Goal: Task Accomplishment & Management: Use online tool/utility

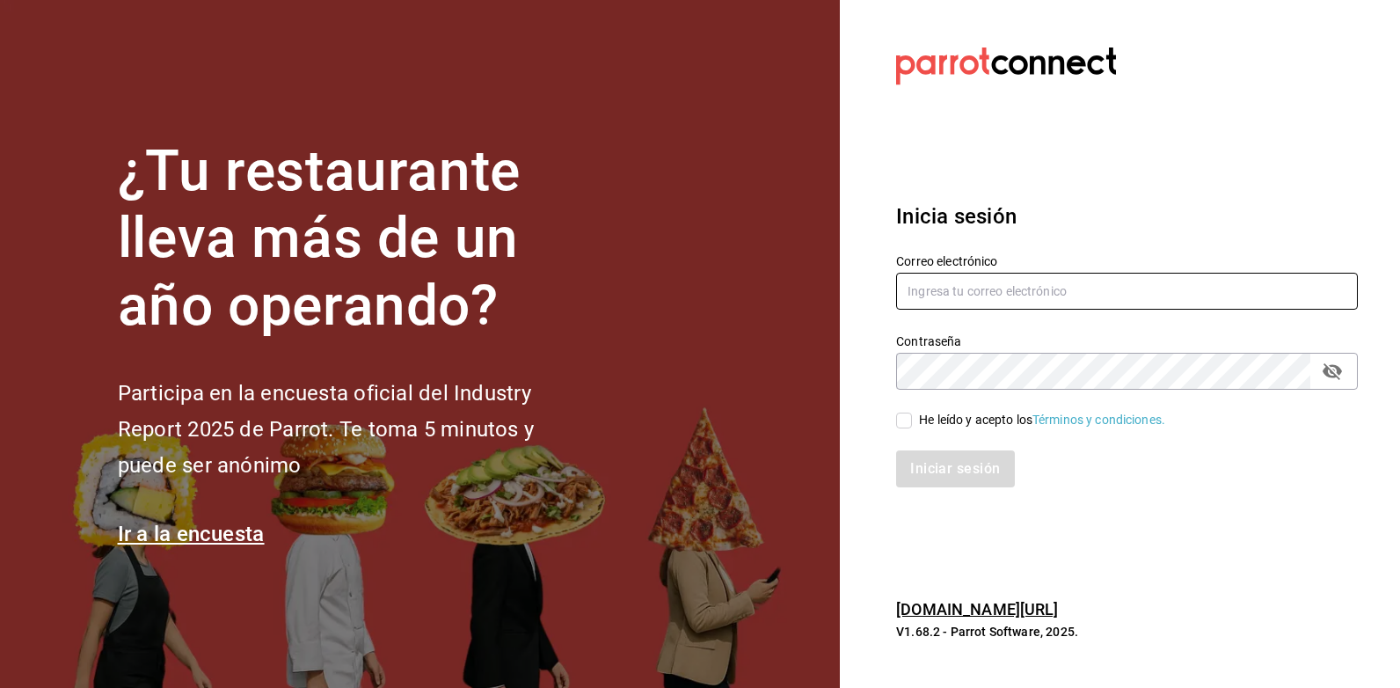
click at [1046, 295] on input "text" at bounding box center [1127, 291] width 462 height 37
type input "[EMAIL_ADDRESS][DOMAIN_NAME]"
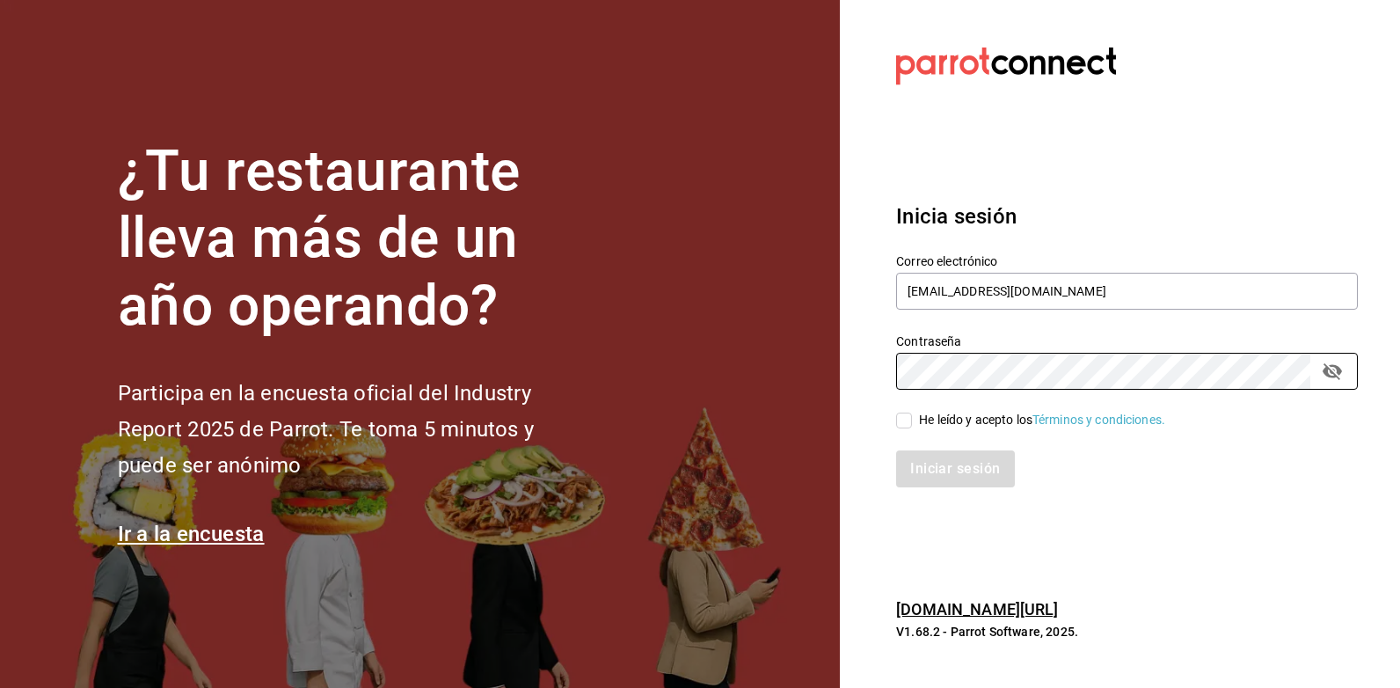
drag, startPoint x: 957, startPoint y: 419, endPoint x: 967, endPoint y: 449, distance: 32.5
click at [958, 423] on div "He leído y acepto los Términos y condiciones." at bounding box center [1042, 420] width 246 height 18
click at [912, 423] on input "He leído y acepto los Términos y condiciones." at bounding box center [904, 420] width 16 height 16
checkbox input "true"
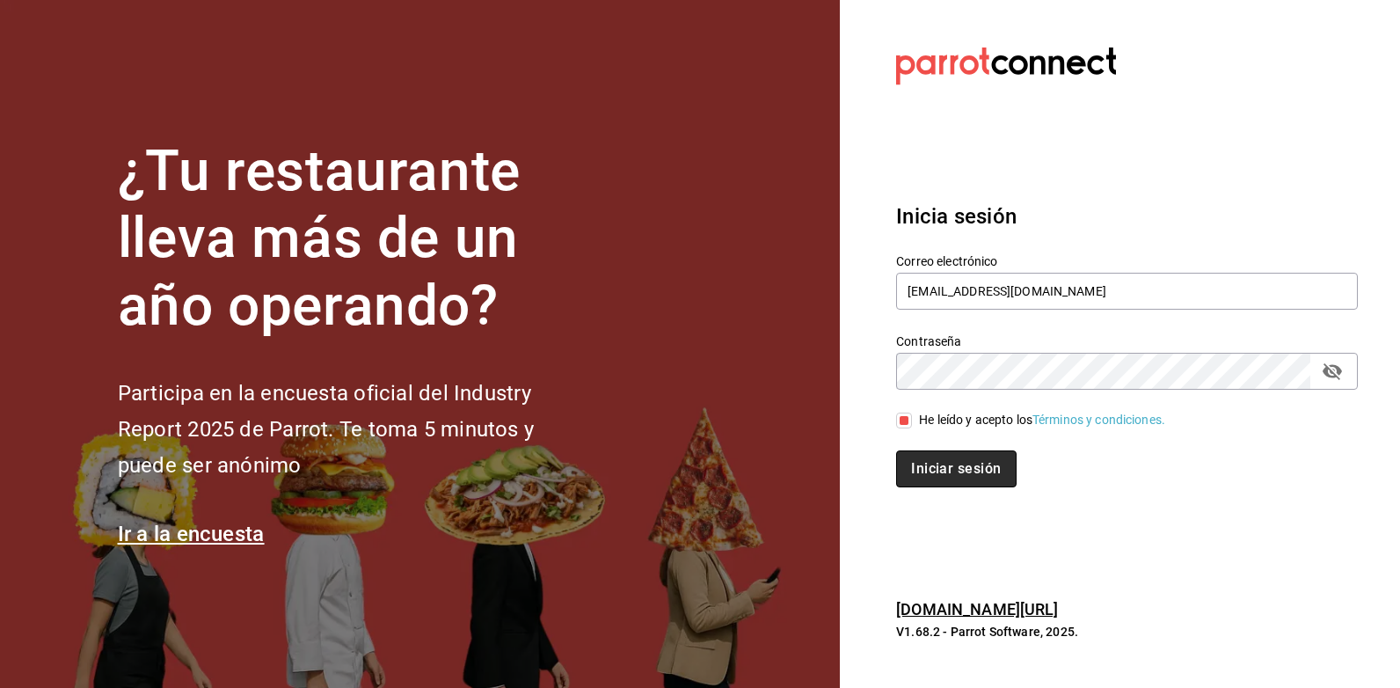
click at [956, 456] on button "Iniciar sesión" at bounding box center [956, 468] width 120 height 37
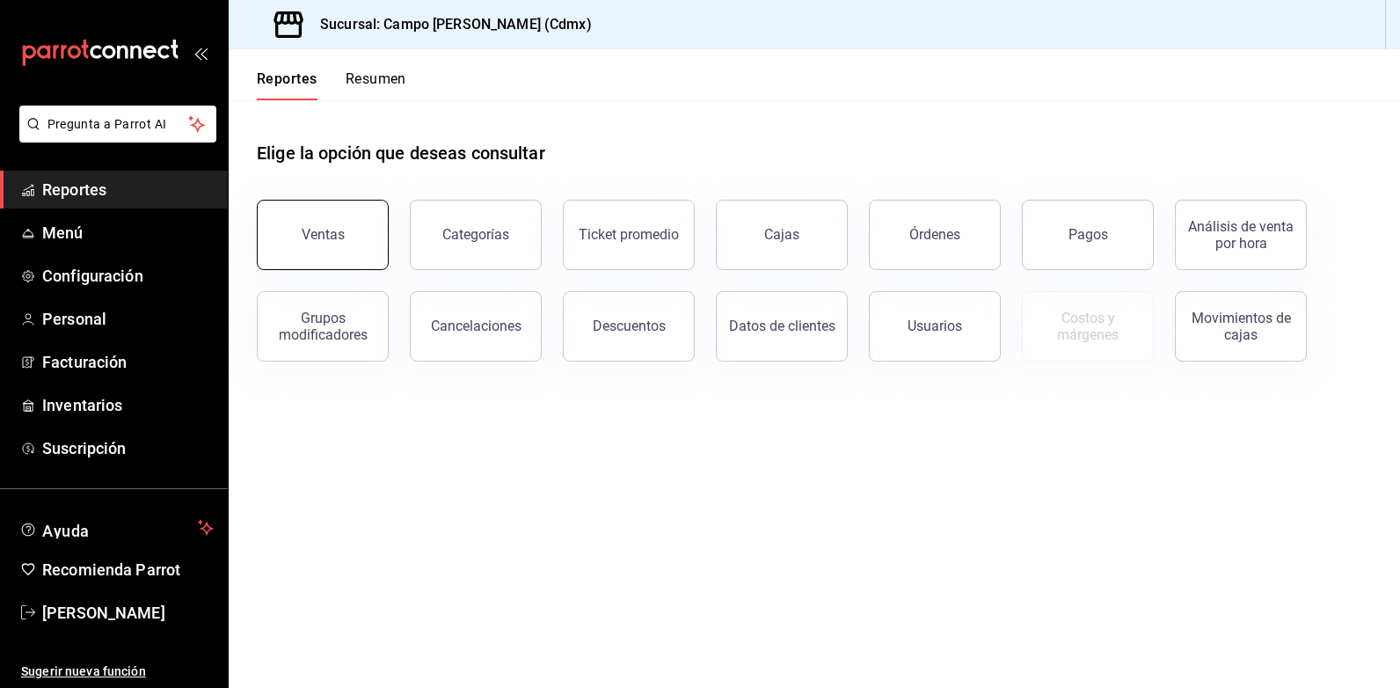
click at [303, 252] on button "Ventas" at bounding box center [323, 235] width 132 height 70
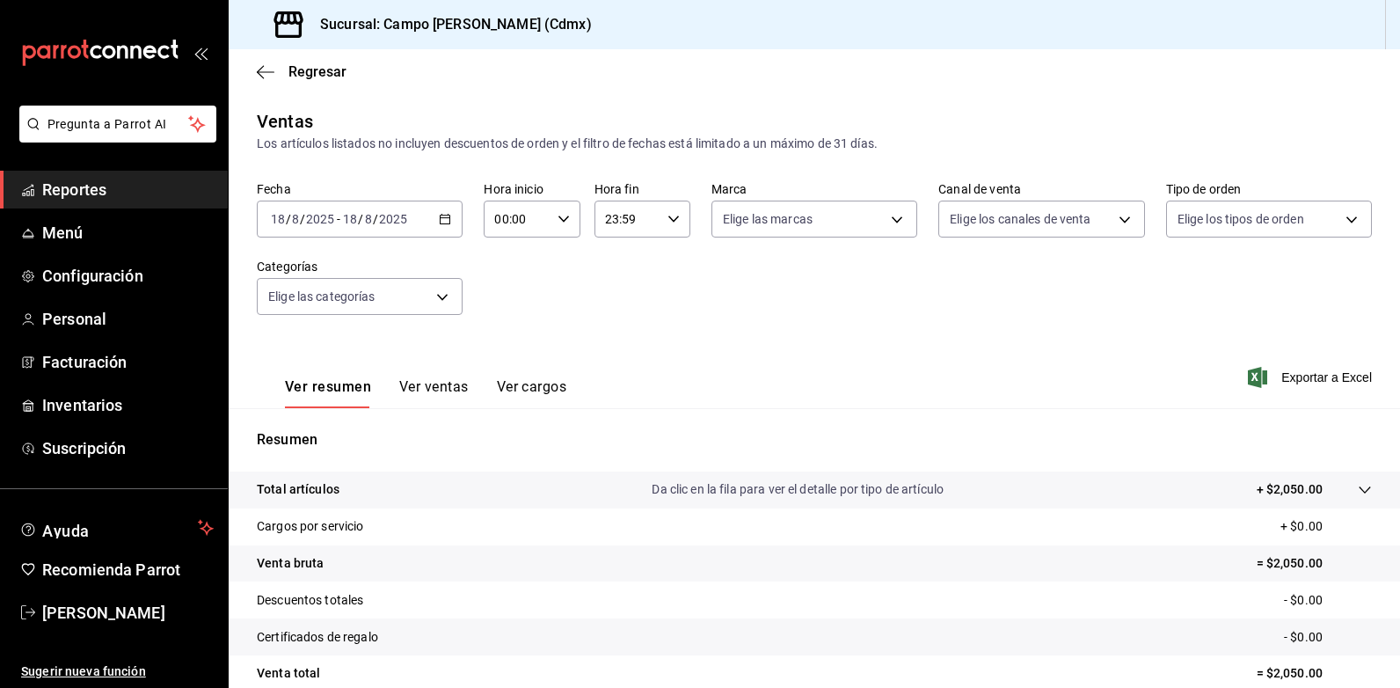
click at [440, 224] on \(Stroke\) "button" at bounding box center [445, 220] width 11 height 10
click at [445, 226] on div "2025-08-18 18 / 8 / 2025 - 2025-08-18 18 / 8 / 2025" at bounding box center [360, 219] width 206 height 37
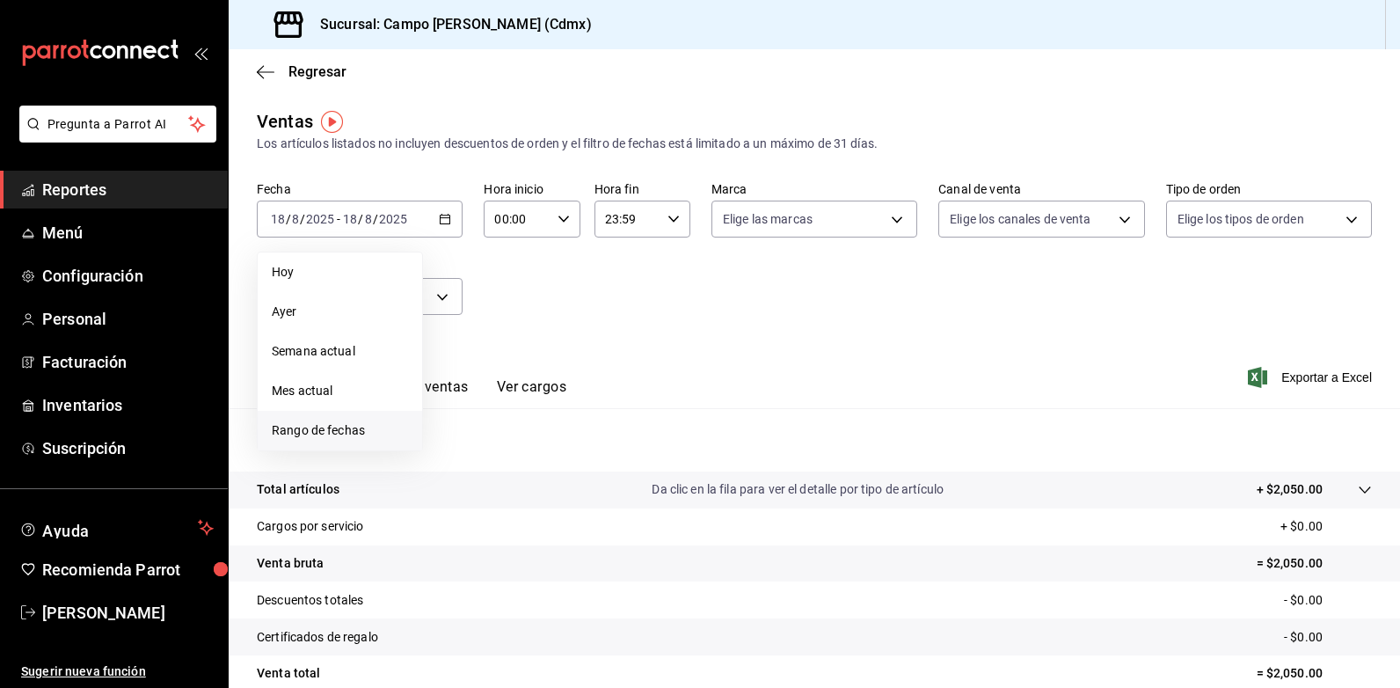
click at [347, 434] on span "Rango de fechas" at bounding box center [340, 430] width 136 height 18
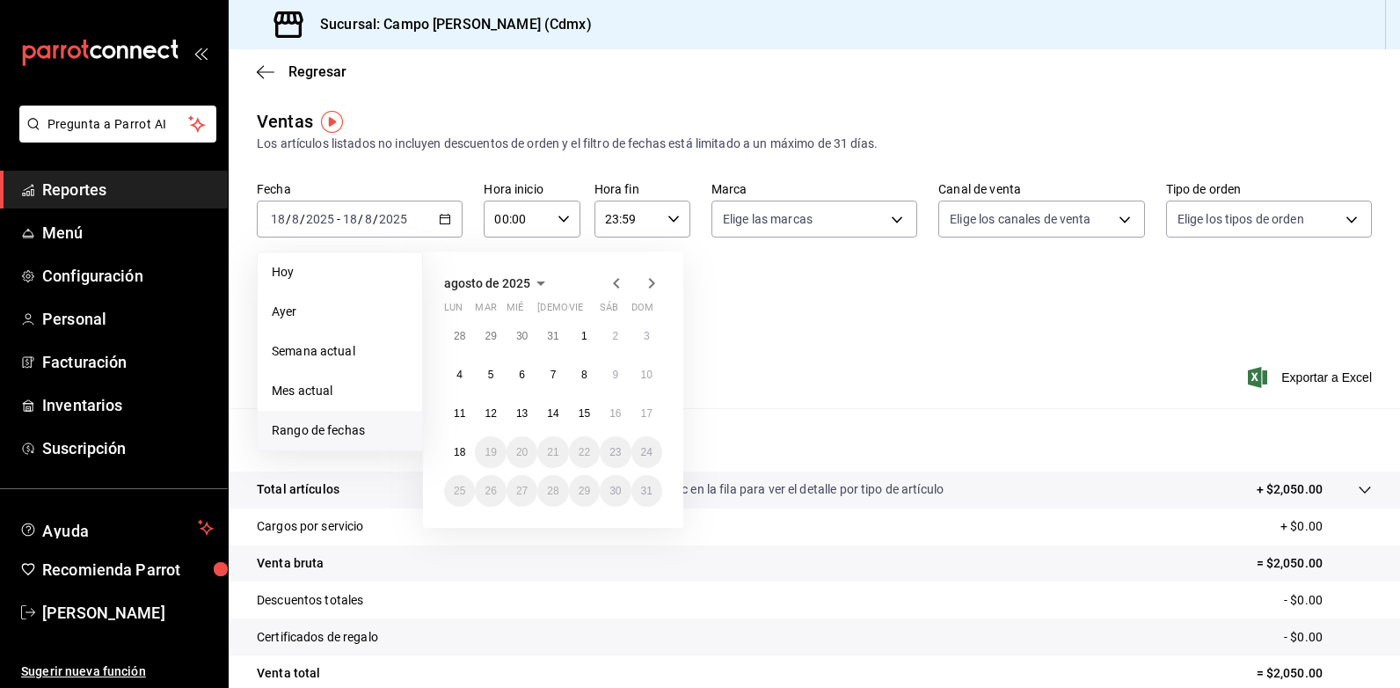
click at [621, 285] on icon "button" at bounding box center [616, 283] width 21 height 21
click at [559, 456] on button "24" at bounding box center [552, 452] width 31 height 32
click at [657, 288] on icon "button" at bounding box center [651, 283] width 21 height 21
click at [464, 456] on abbr "18" at bounding box center [459, 452] width 11 height 12
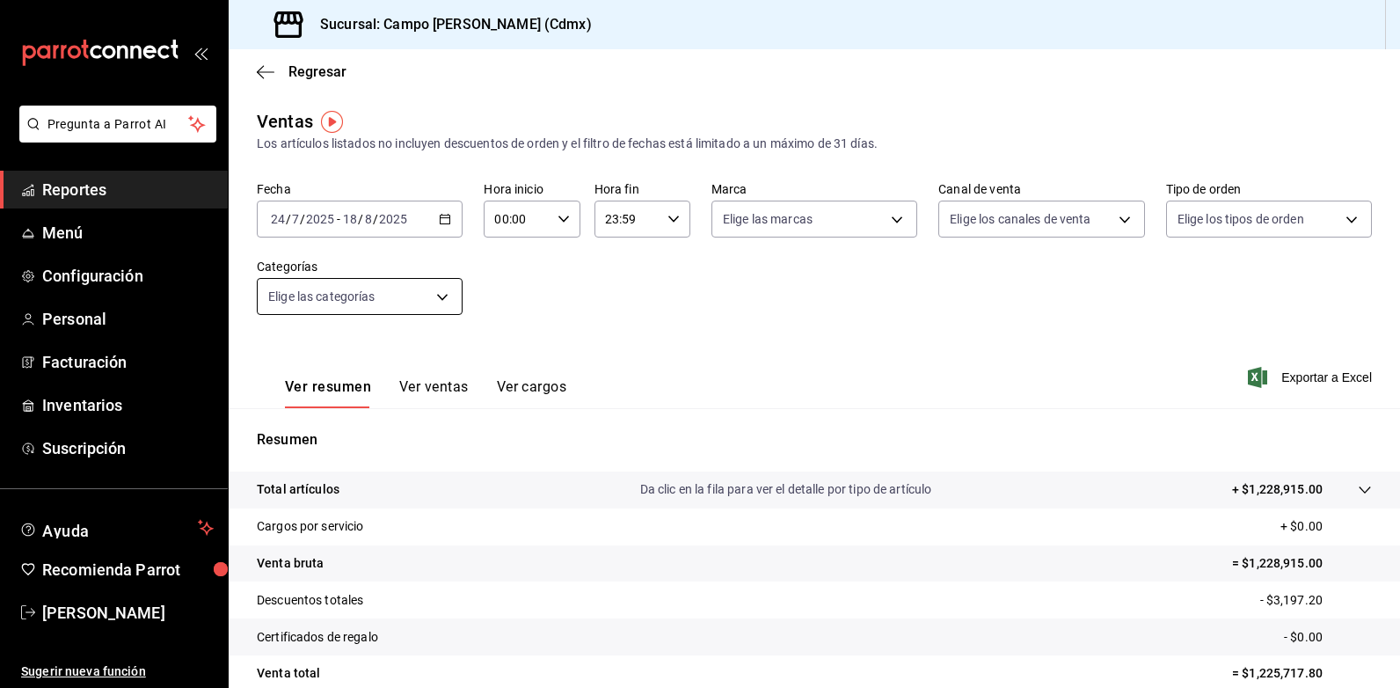
click at [442, 295] on body "Pregunta a Parrot AI Reportes Menú Configuración Personal Facturación Inventari…" at bounding box center [700, 344] width 1400 height 688
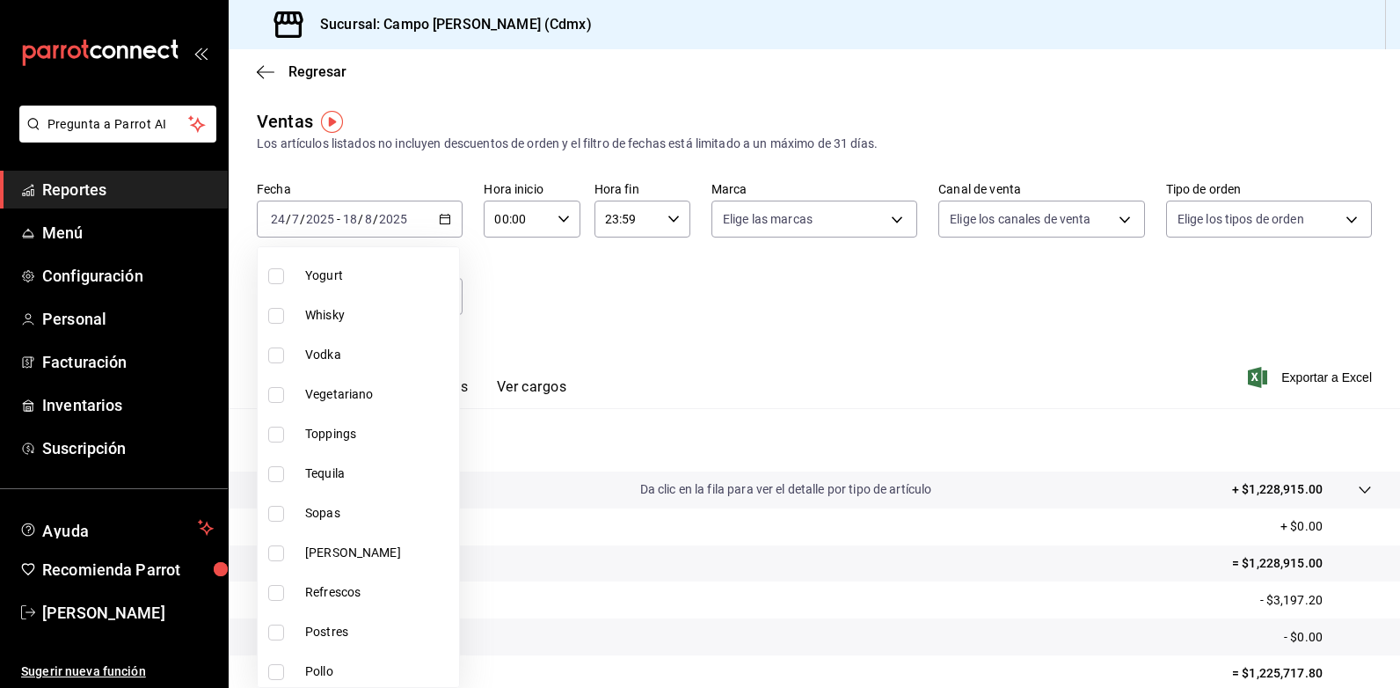
scroll to position [616, 0]
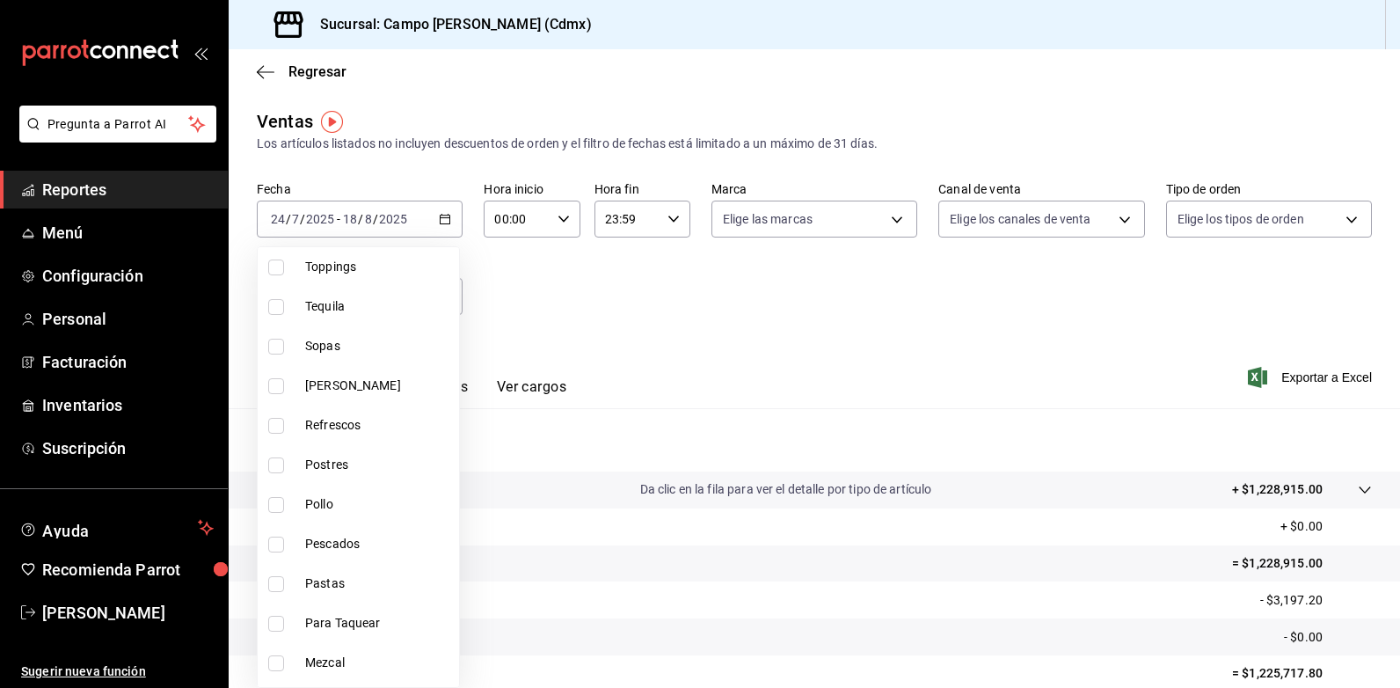
click at [326, 457] on span "Postres" at bounding box center [378, 465] width 147 height 18
type input "317d5d0e-c229-4978-a6fb-99123a30fca2"
checkbox input "true"
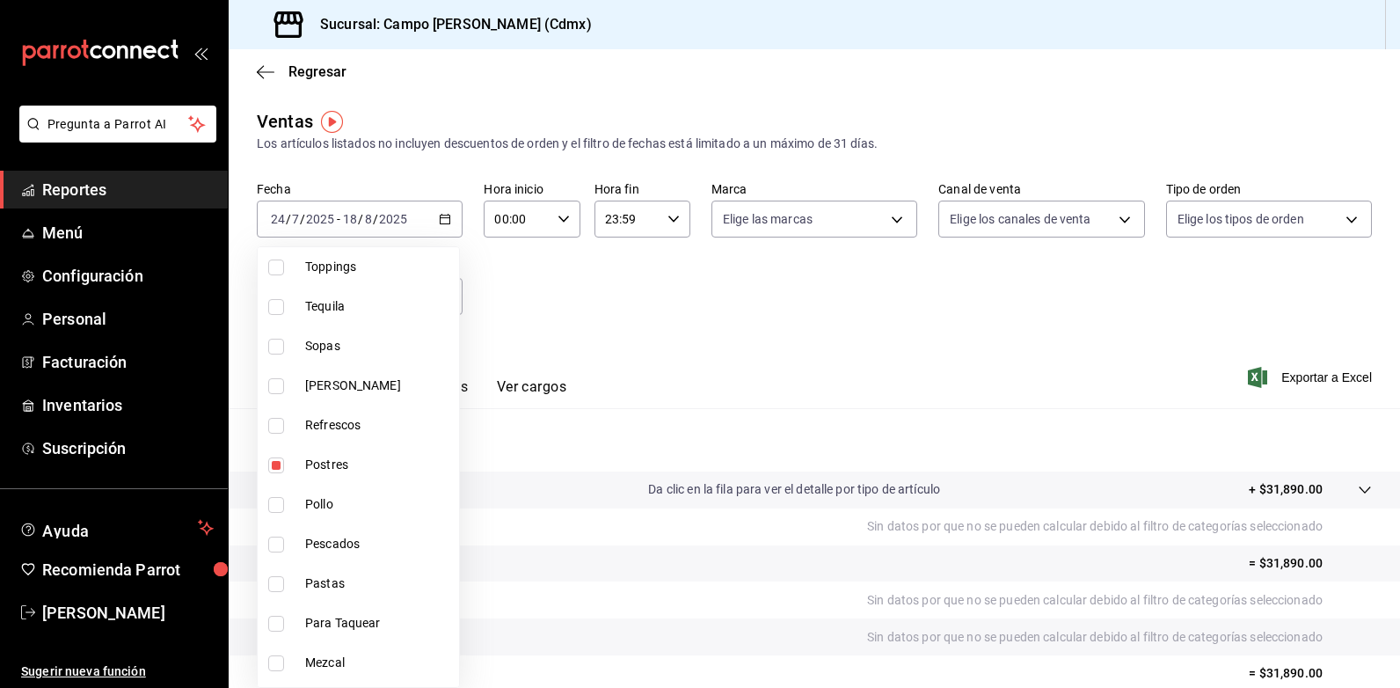
click at [657, 330] on div at bounding box center [700, 344] width 1400 height 688
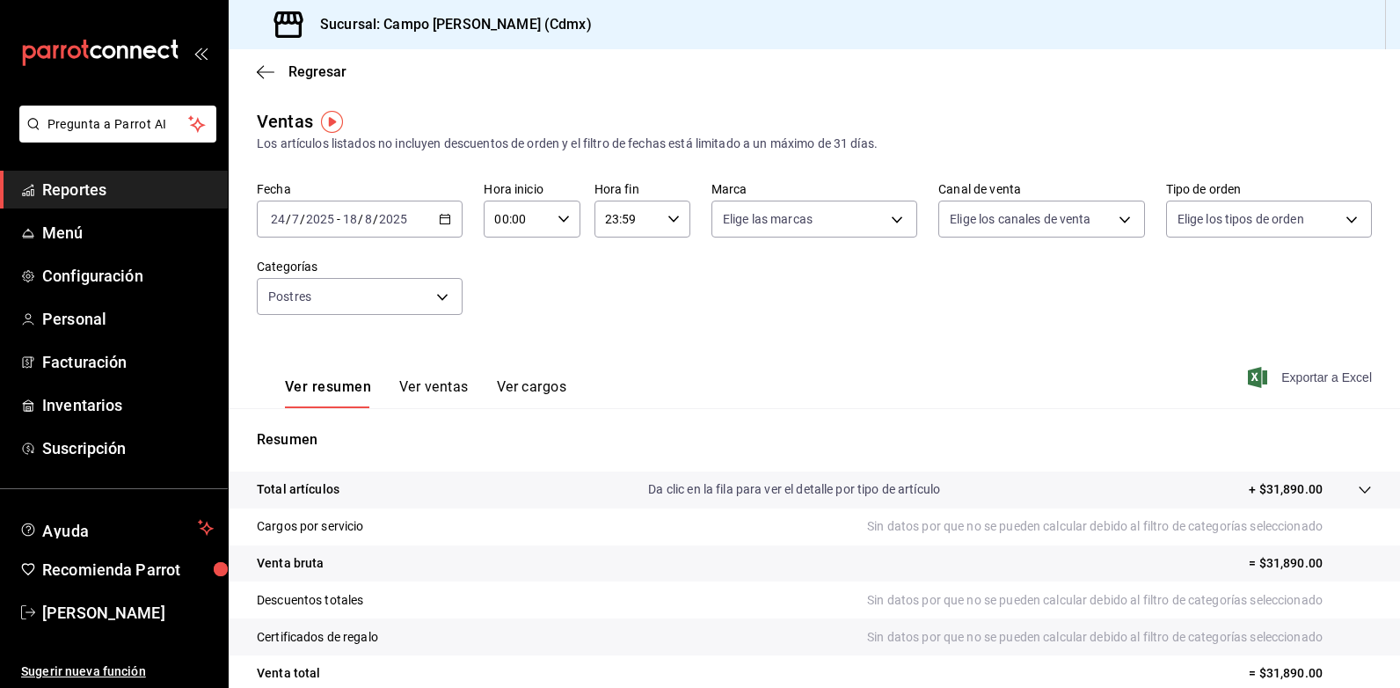
click at [1280, 376] on span "Exportar a Excel" at bounding box center [1311, 377] width 120 height 21
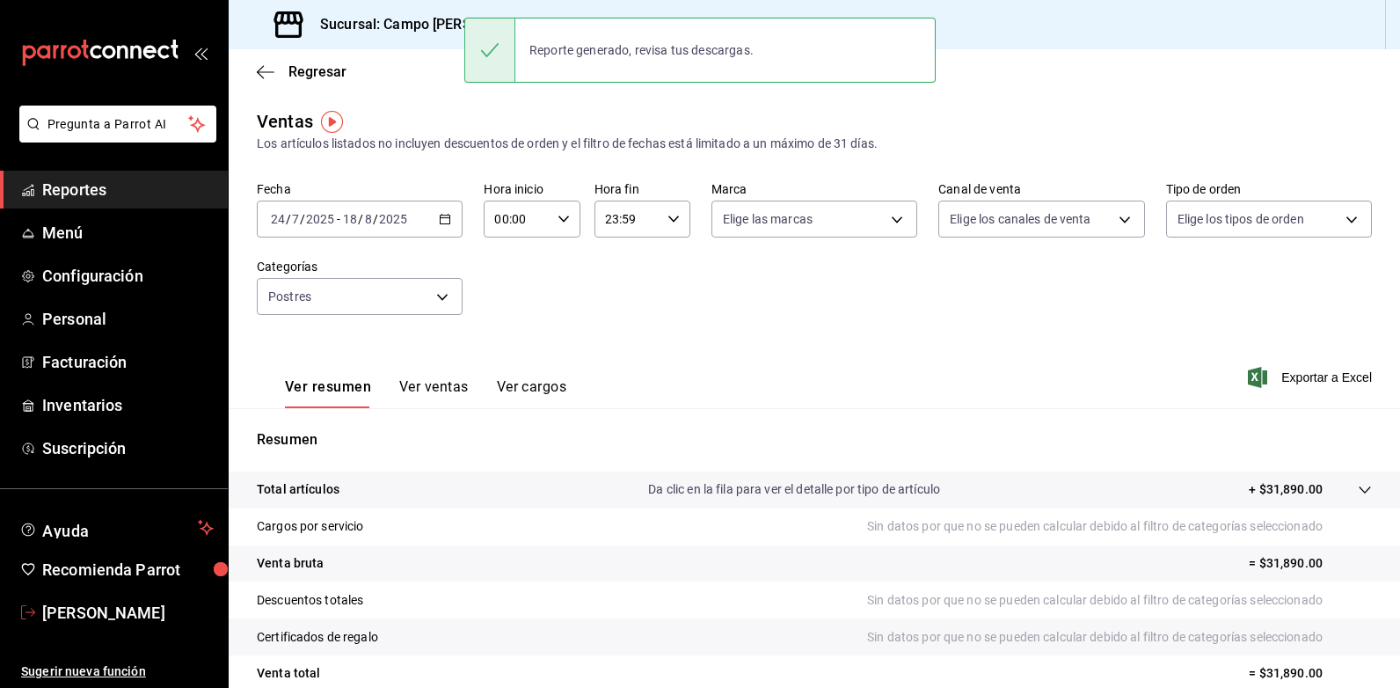
click at [74, 627] on link "Oscar M S" at bounding box center [114, 613] width 228 height 38
